Goal: Task Accomplishment & Management: Manage account settings

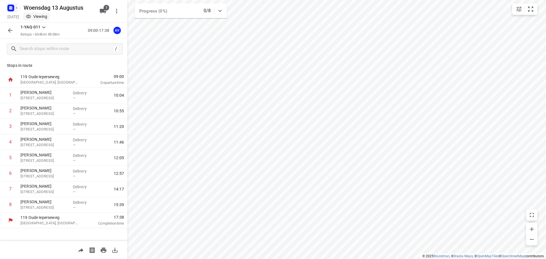
click at [13, 8] on rect "button" at bounding box center [10, 8] width 7 height 7
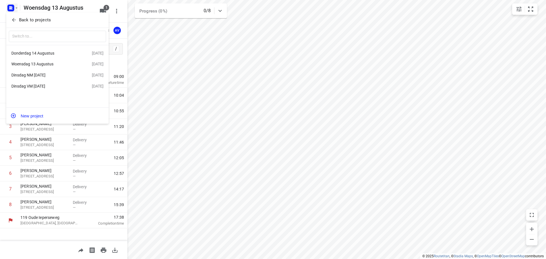
click at [39, 54] on div "Donderdag 14 Augustus" at bounding box center [43, 53] width 65 height 5
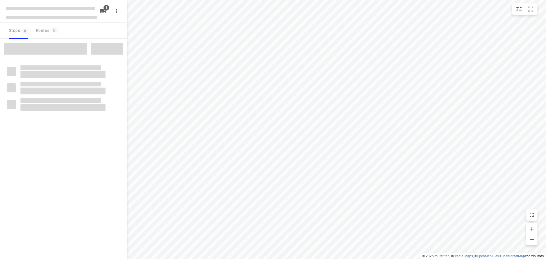
type input "distance"
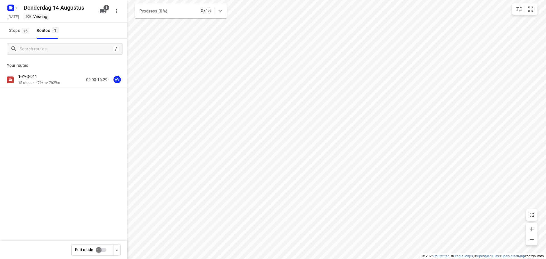
click at [102, 249] on input "checkbox" at bounding box center [99, 250] width 32 height 11
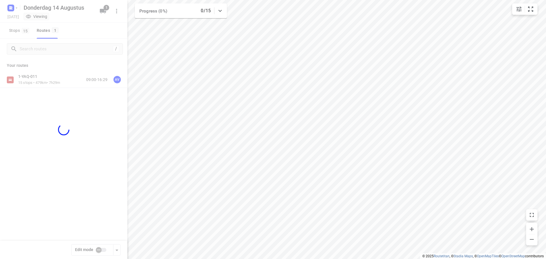
checkbox input "true"
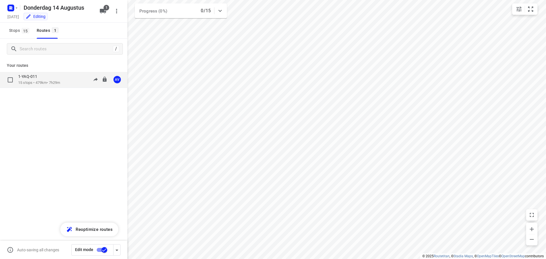
click at [71, 82] on div "1-YAQ-011 15 stops • 479km • 7h29m 09:00-16:29 AV" at bounding box center [72, 80] width 109 height 12
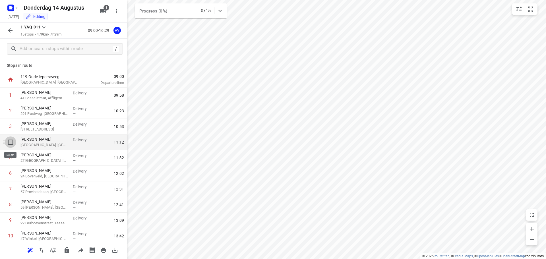
click at [9, 142] on input "checkbox" at bounding box center [10, 142] width 11 height 11
checkbox input "true"
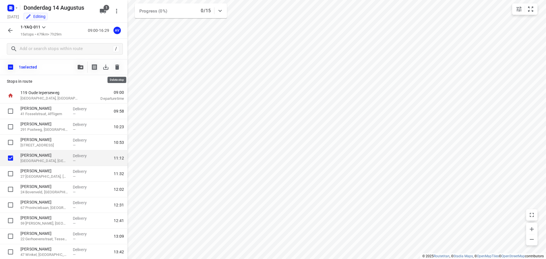
click at [119, 66] on icon "button" at bounding box center [117, 67] width 4 height 5
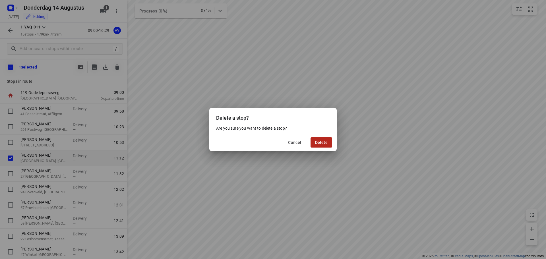
click at [327, 141] on span "Delete" at bounding box center [321, 142] width 13 height 5
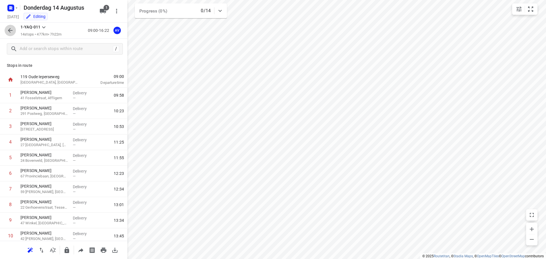
click at [13, 29] on icon "button" at bounding box center [10, 30] width 7 height 7
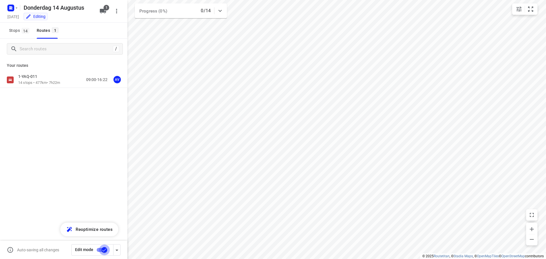
click at [100, 250] on input "checkbox" at bounding box center [104, 250] width 32 height 11
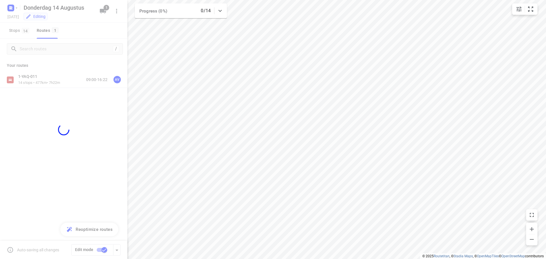
checkbox input "false"
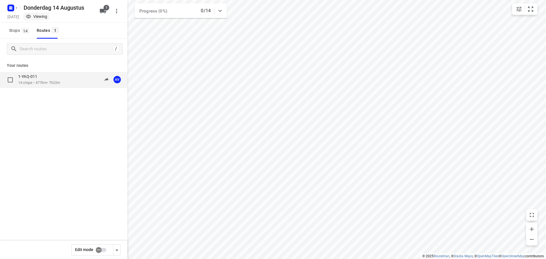
click at [71, 80] on div "1-YAQ-011 14 stops • 477km • 7h22m 09:00-16:22 AV" at bounding box center [72, 80] width 109 height 12
